Goal: Transaction & Acquisition: Purchase product/service

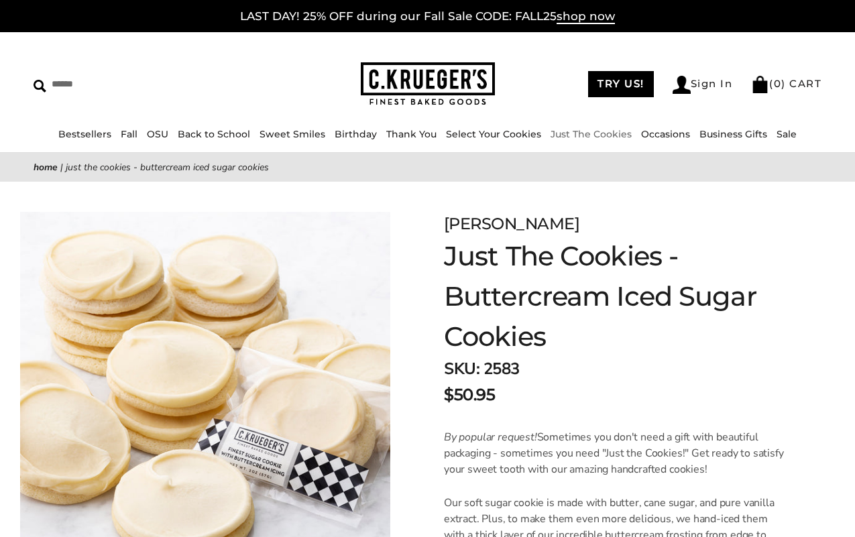
click at [596, 130] on link "Just The Cookies" at bounding box center [591, 134] width 81 height 12
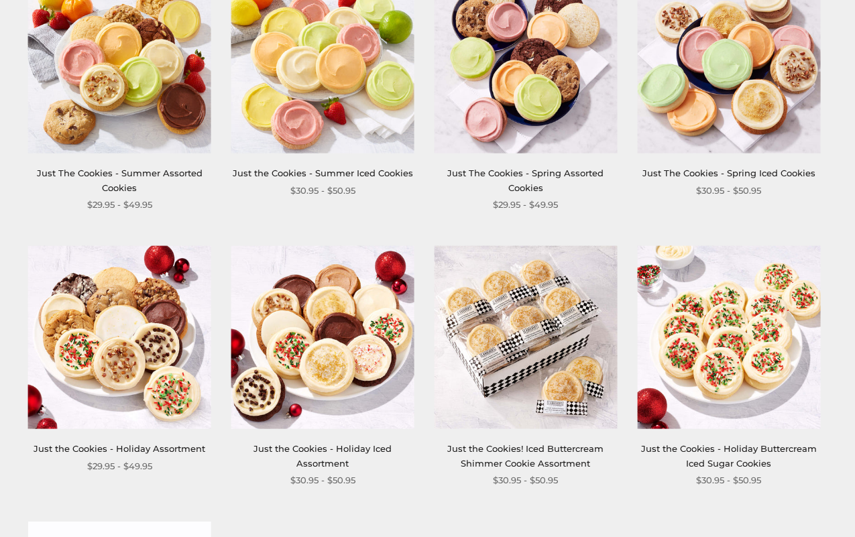
scroll to position [1154, 0]
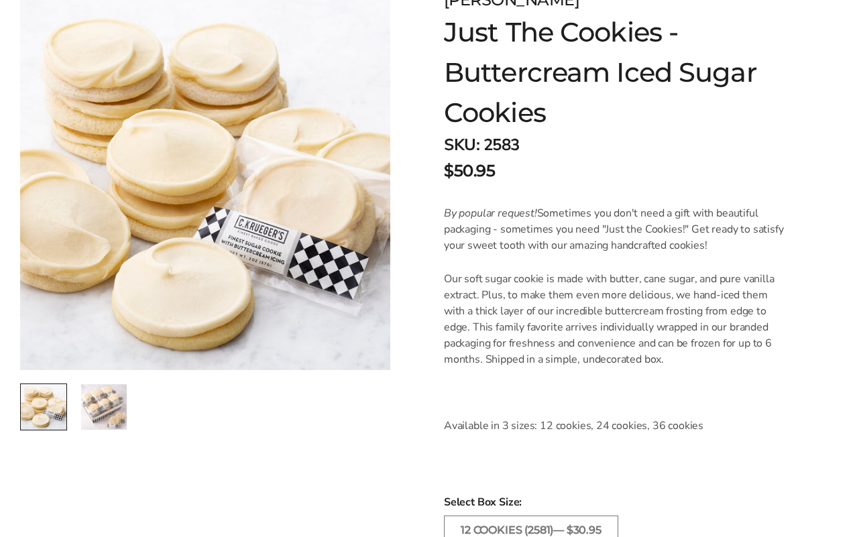
scroll to position [22, 0]
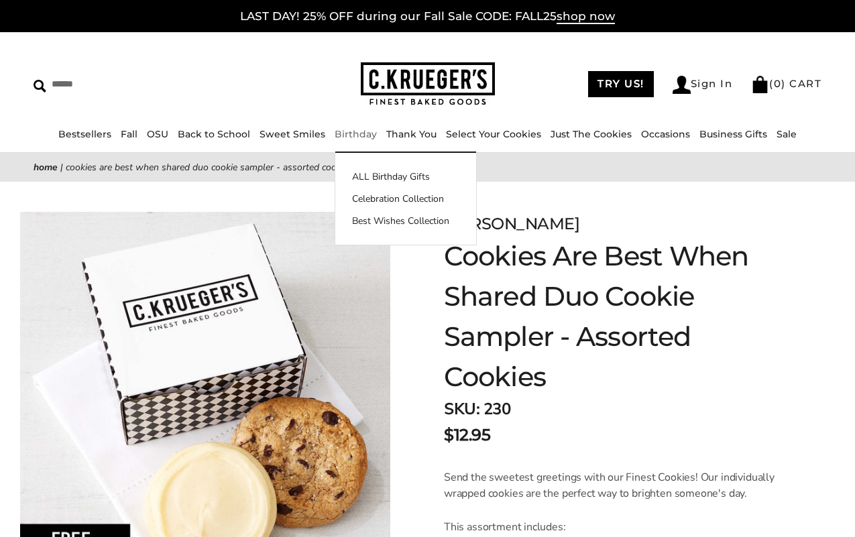
click at [359, 131] on link "Birthday" at bounding box center [356, 134] width 42 height 12
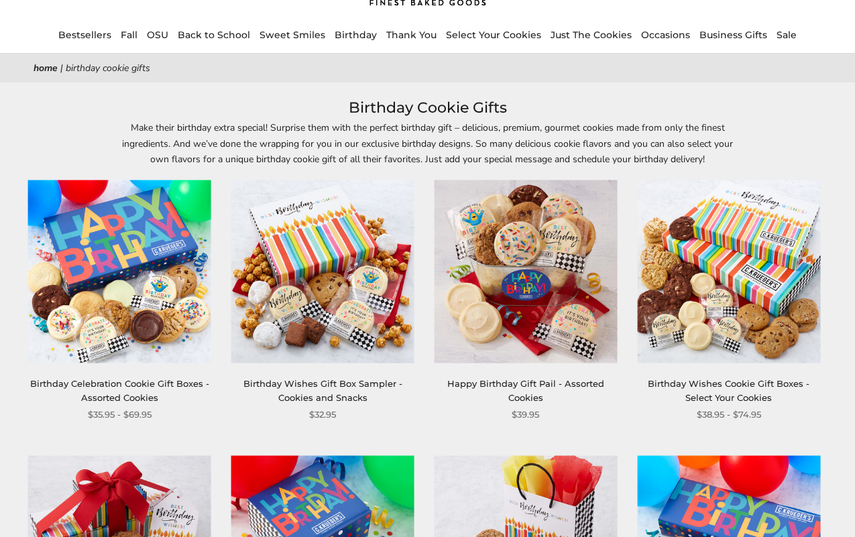
scroll to position [109, 0]
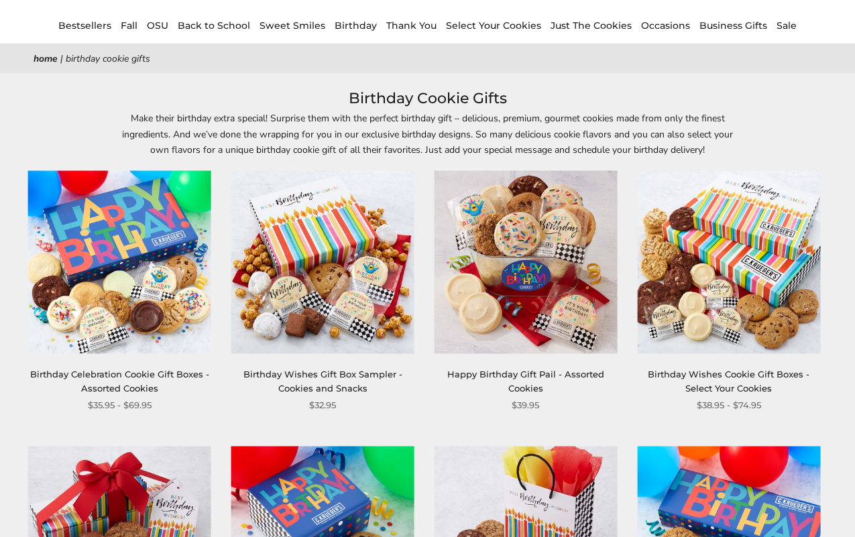
click at [107, 256] on img at bounding box center [119, 262] width 183 height 183
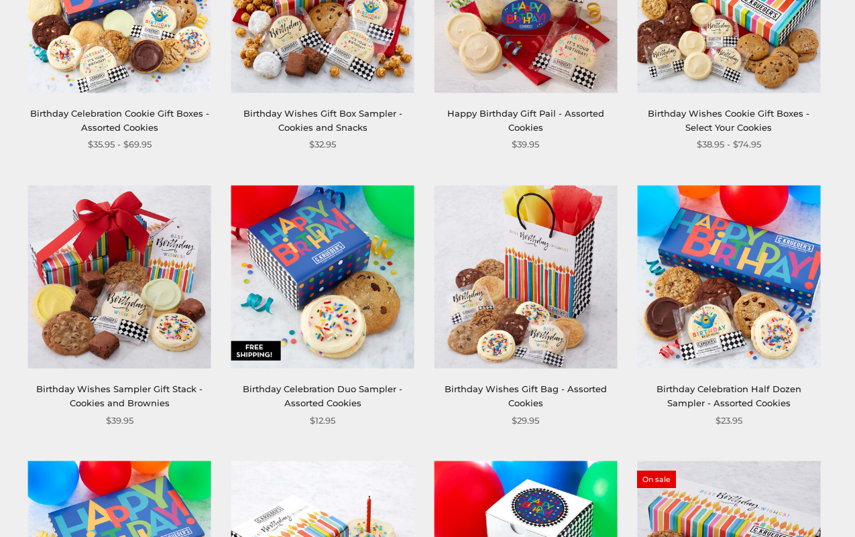
scroll to position [370, 0]
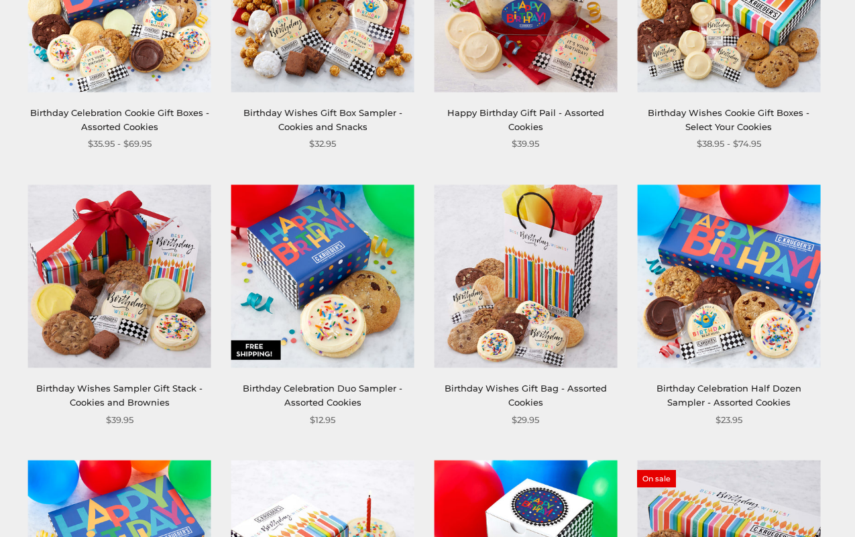
click at [525, 327] on img at bounding box center [526, 276] width 183 height 183
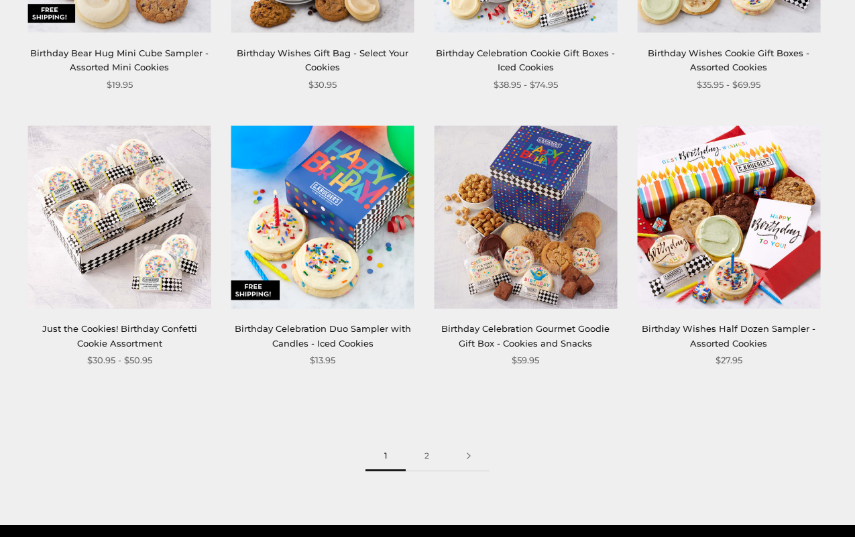
scroll to position [1535, 0]
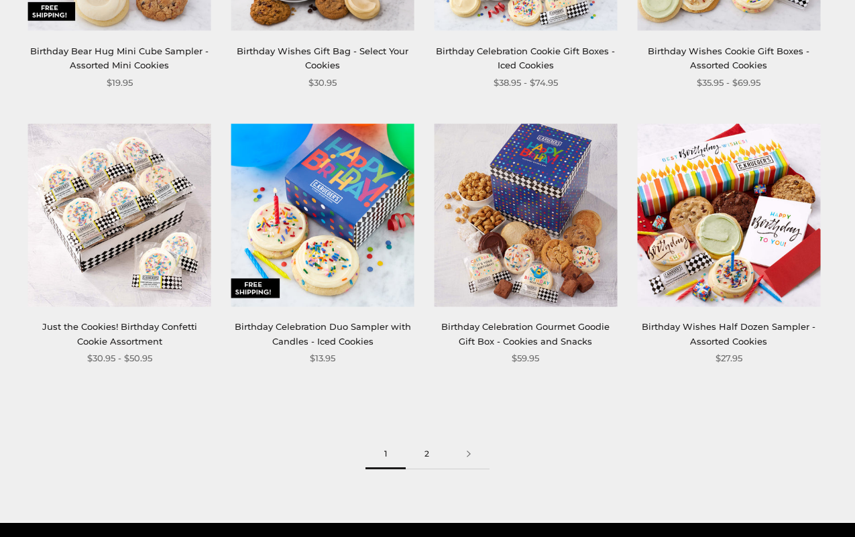
click at [425, 454] on link "2" at bounding box center [427, 454] width 42 height 30
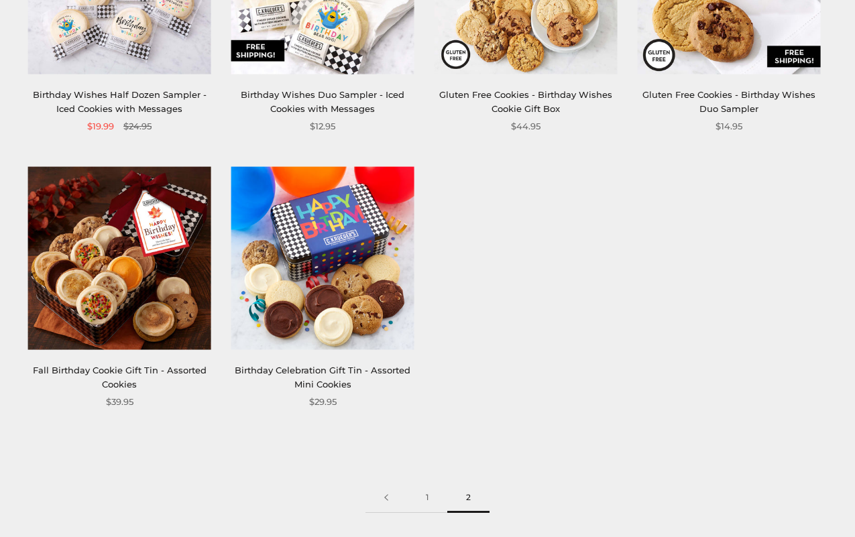
scroll to position [667, 0]
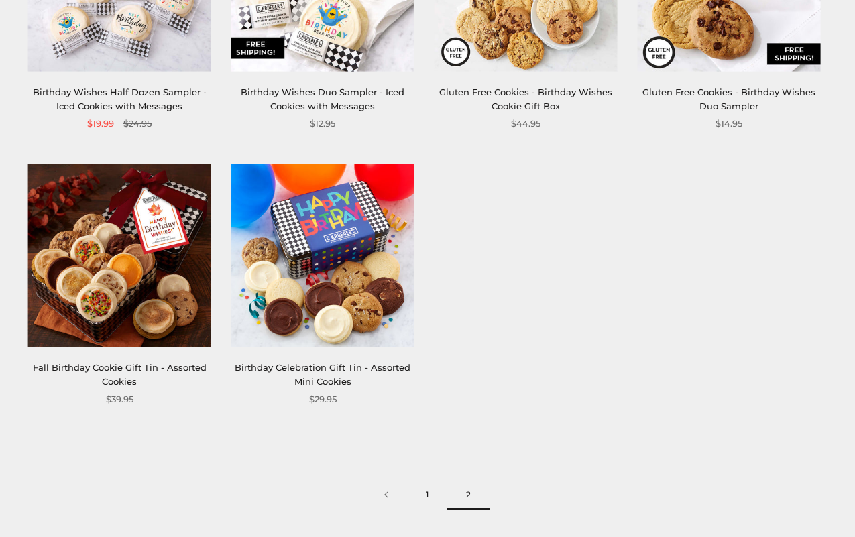
click at [426, 494] on link "1" at bounding box center [427, 495] width 40 height 30
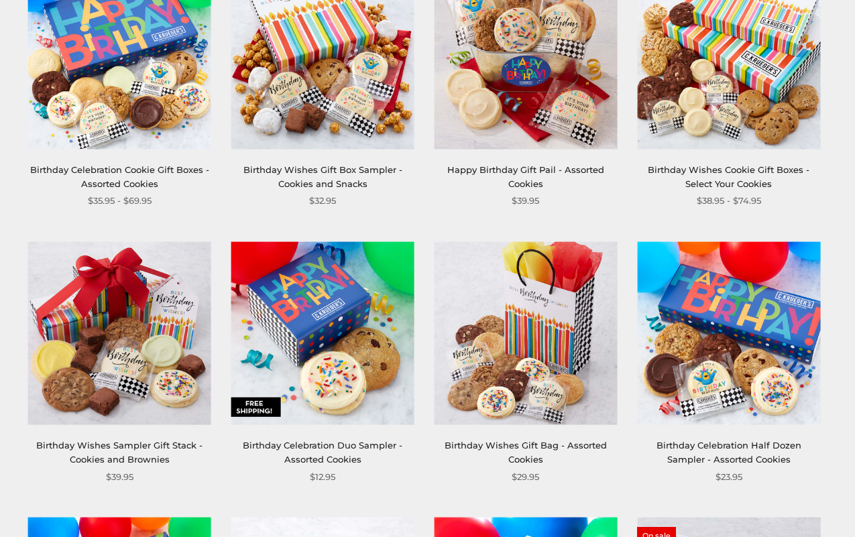
scroll to position [315, 0]
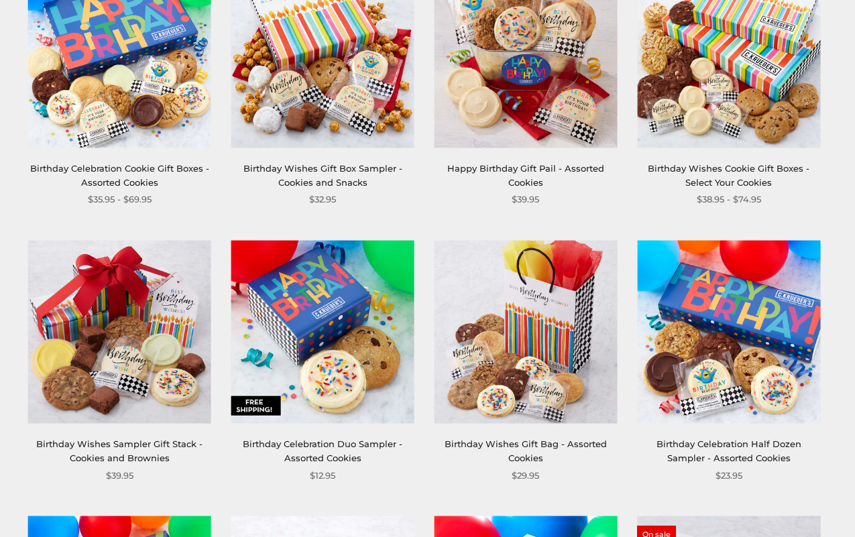
click at [533, 364] on img at bounding box center [526, 332] width 183 height 183
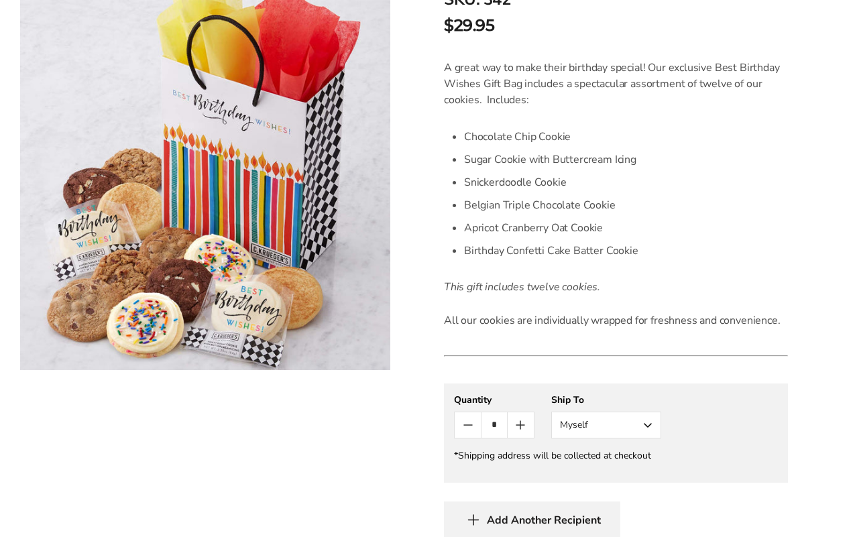
scroll to position [347, 0]
